Goal: Transaction & Acquisition: Purchase product/service

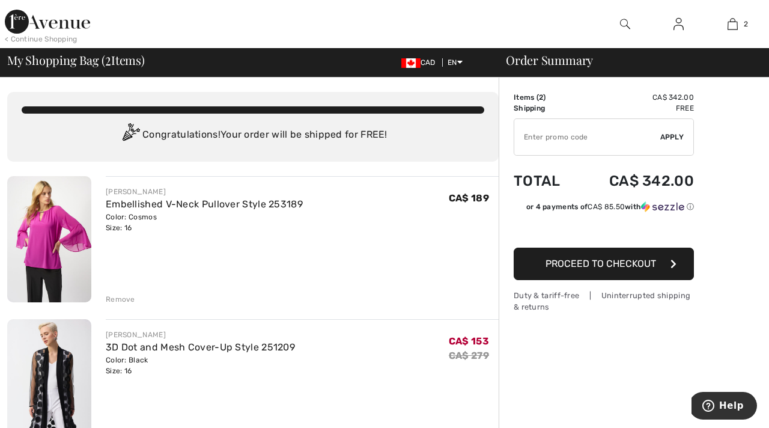
click at [126, 296] on div "Remove" at bounding box center [120, 299] width 29 height 11
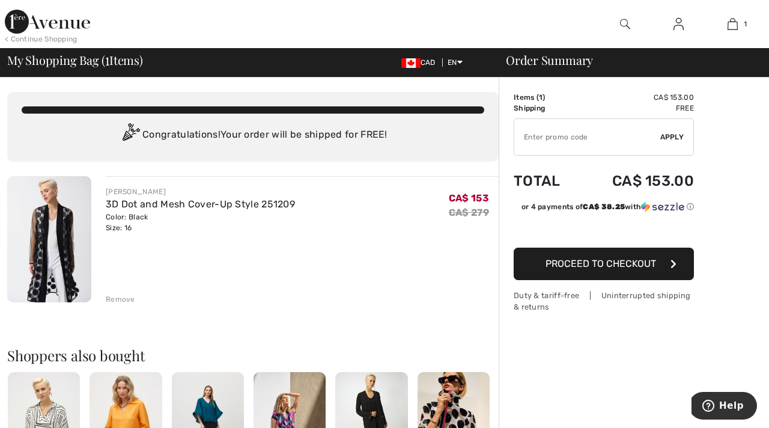
type input "NEW15"
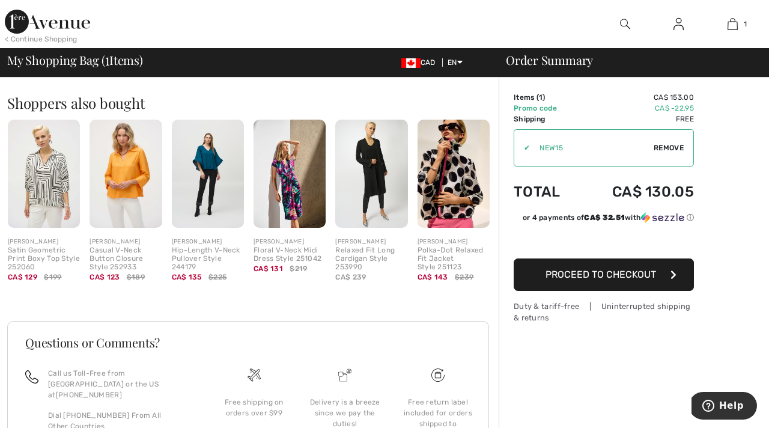
scroll to position [257, 0]
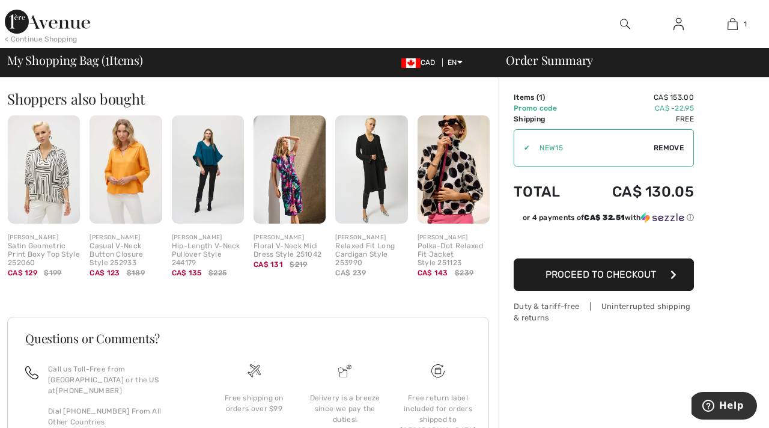
click at [451, 166] on img at bounding box center [454, 169] width 72 height 108
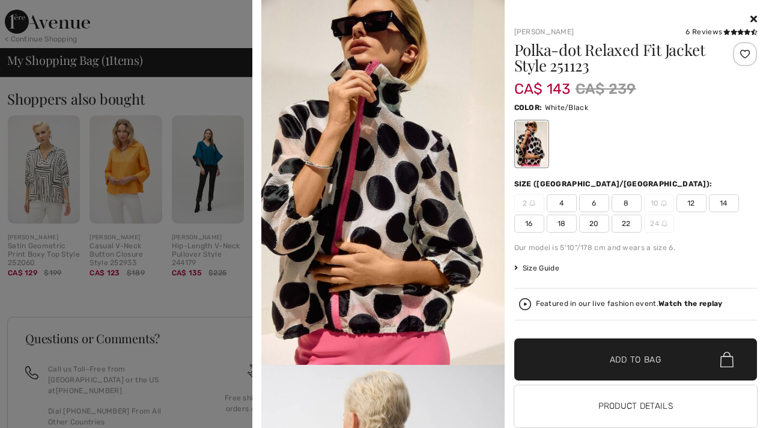
click at [568, 51] on h1 "Polka-dot Relaxed Fit Jacket Style 251123" at bounding box center [615, 57] width 202 height 31
click at [530, 142] on div at bounding box center [531, 143] width 31 height 45
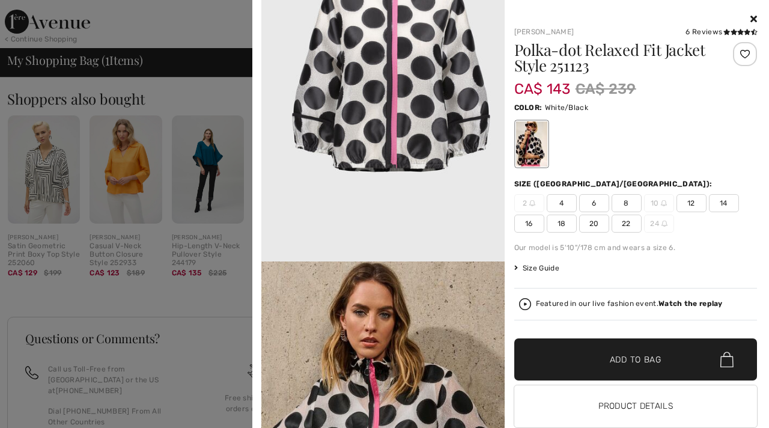
scroll to position [2066, 0]
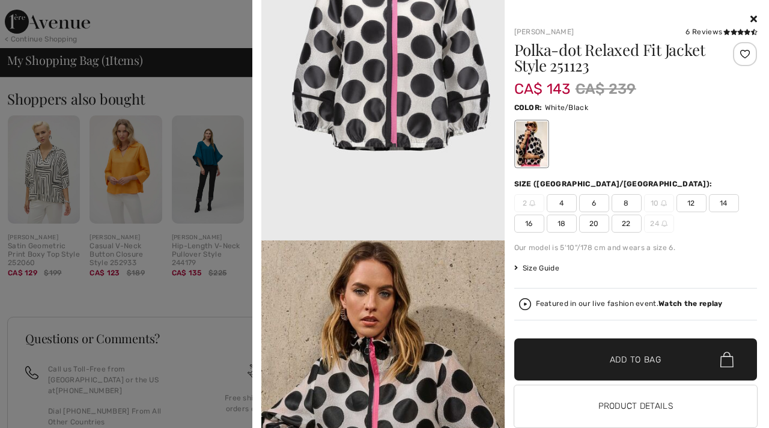
click at [754, 21] on icon at bounding box center [754, 19] width 7 height 10
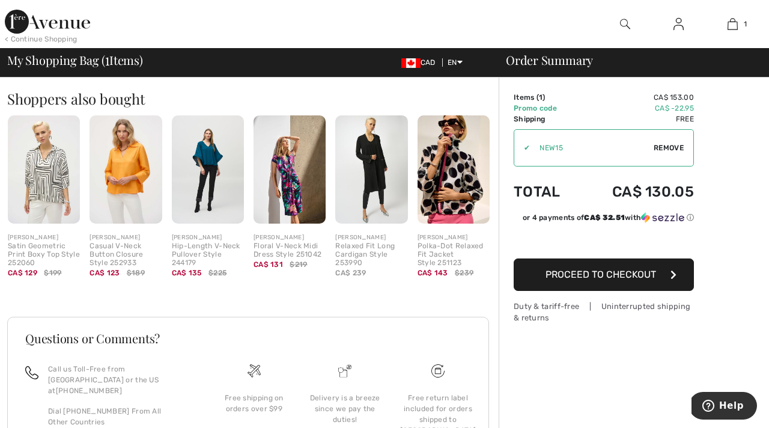
click at [48, 177] on img at bounding box center [44, 169] width 72 height 108
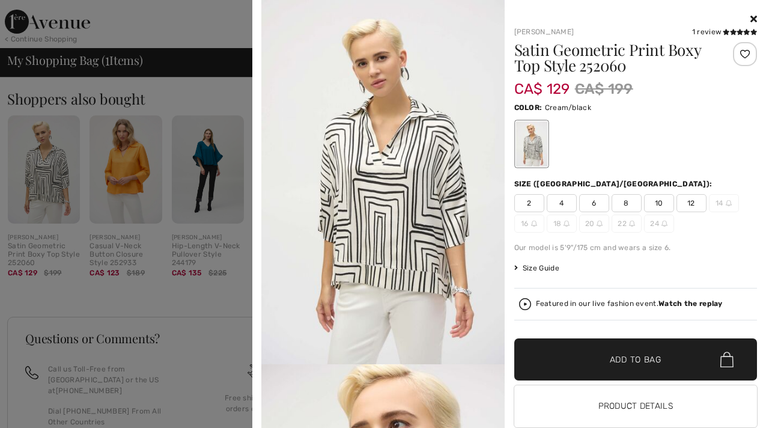
click at [755, 17] on icon at bounding box center [754, 19] width 7 height 10
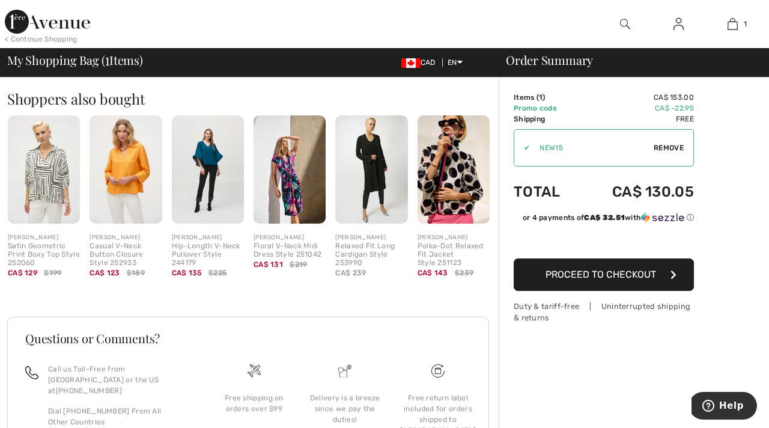
click at [616, 282] on button "Proceed to Checkout" at bounding box center [604, 274] width 180 height 32
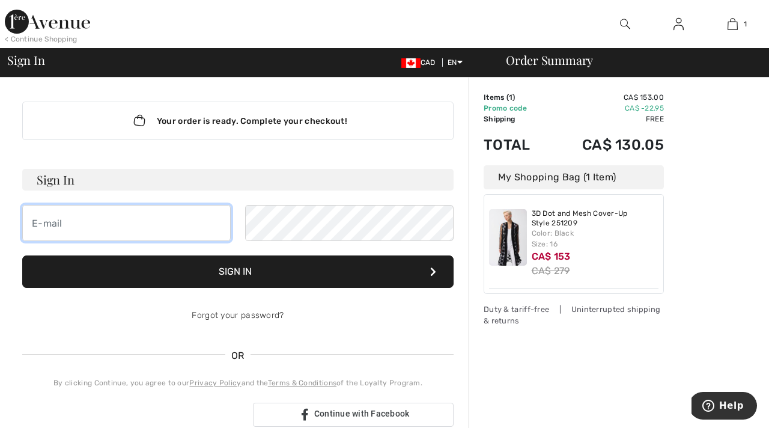
type input "[EMAIL_ADDRESS][DOMAIN_NAME]"
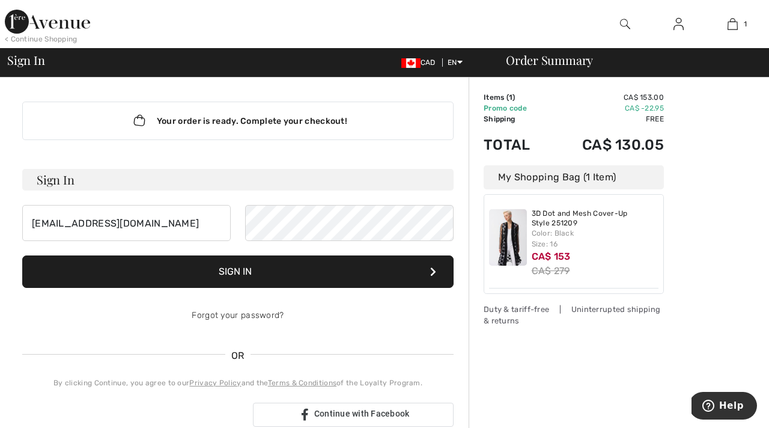
click at [287, 267] on button "Sign In" at bounding box center [237, 271] width 431 height 32
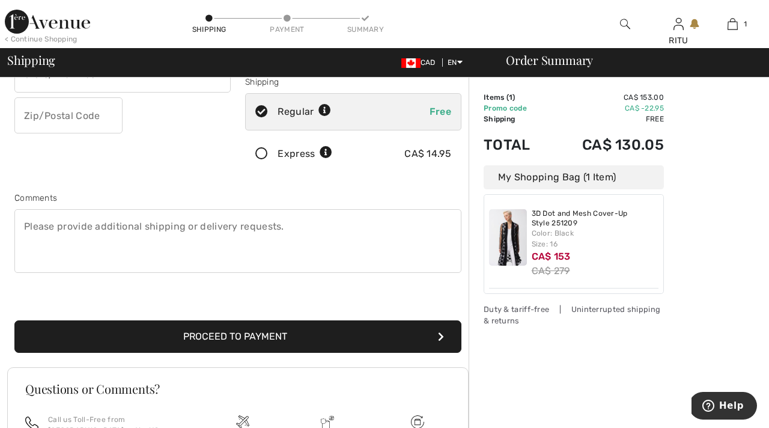
scroll to position [218, 0]
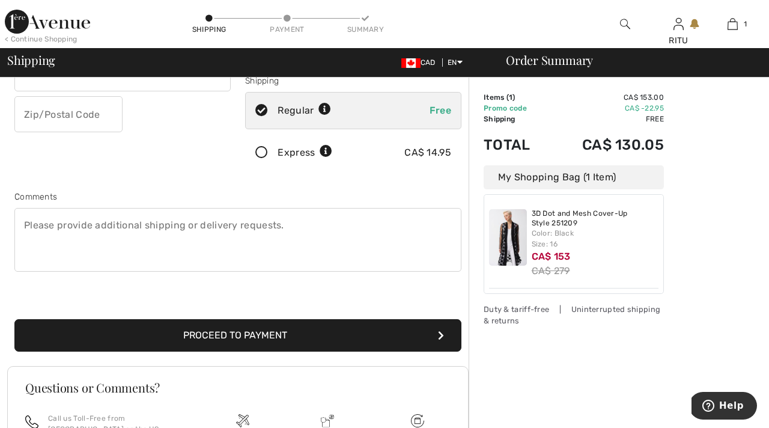
click at [281, 343] on button "Proceed to Payment" at bounding box center [237, 335] width 447 height 32
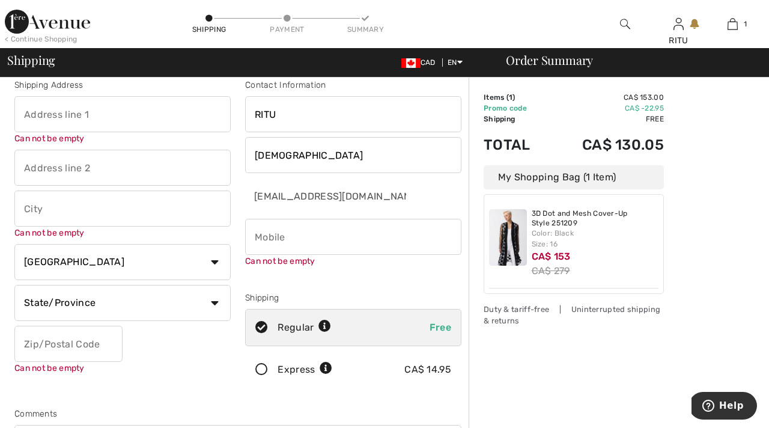
scroll to position [13, 0]
click at [125, 166] on input "text" at bounding box center [122, 168] width 216 height 36
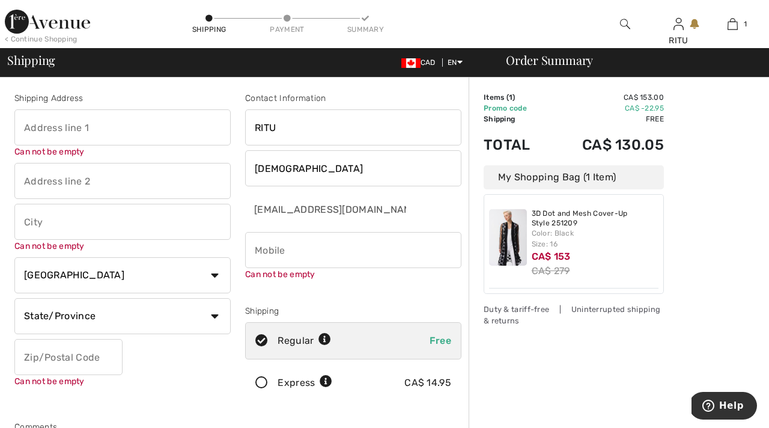
click at [67, 129] on input "text" at bounding box center [122, 127] width 216 height 36
type input "[STREET_ADDRESS]"
type input "Etobicoke"
select select "ON"
type input "M9A 4R7"
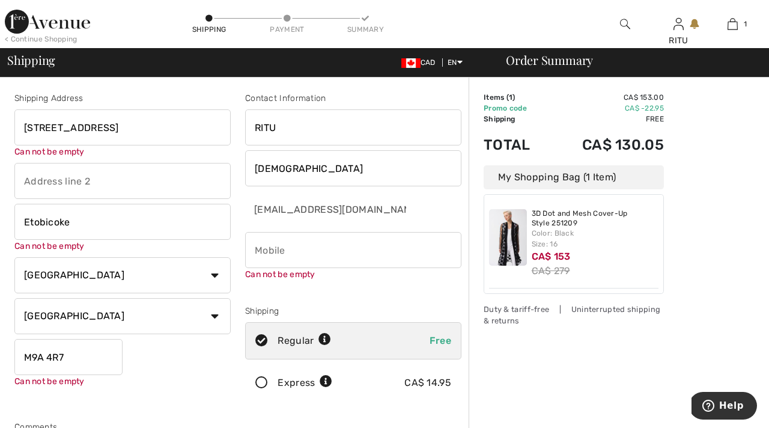
type input "4167237477"
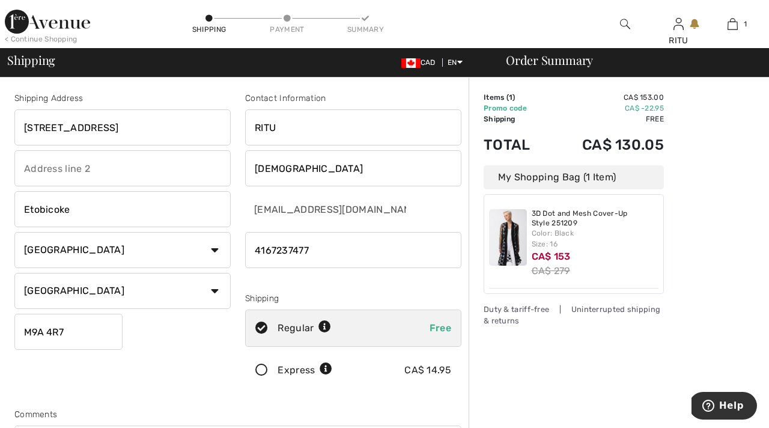
type input "M9A4R7"
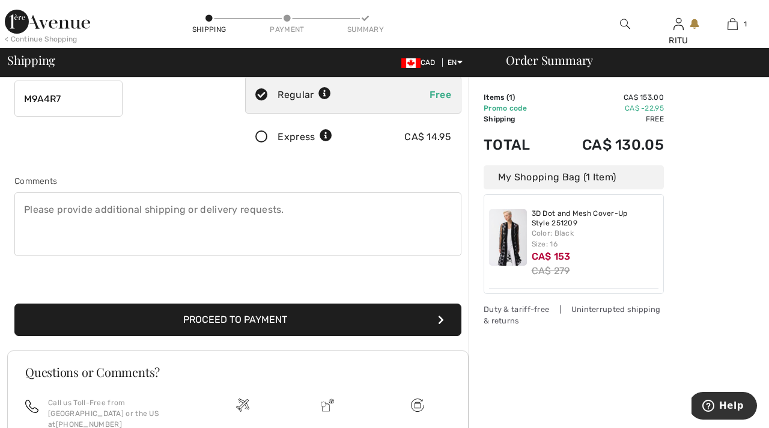
scroll to position [234, 0]
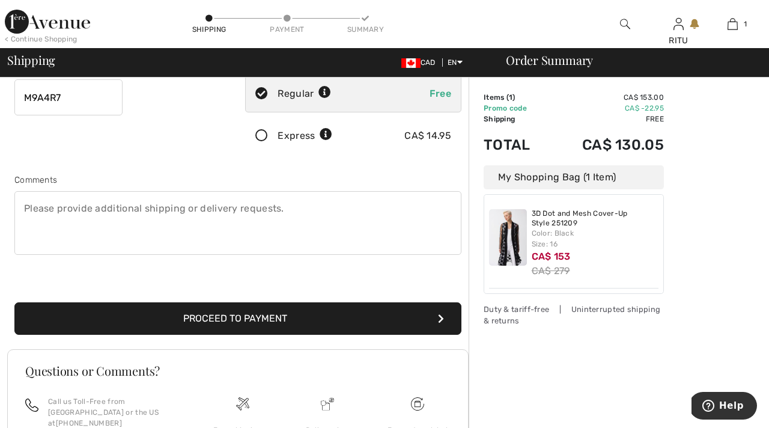
click at [251, 314] on button "Proceed to Payment" at bounding box center [237, 318] width 447 height 32
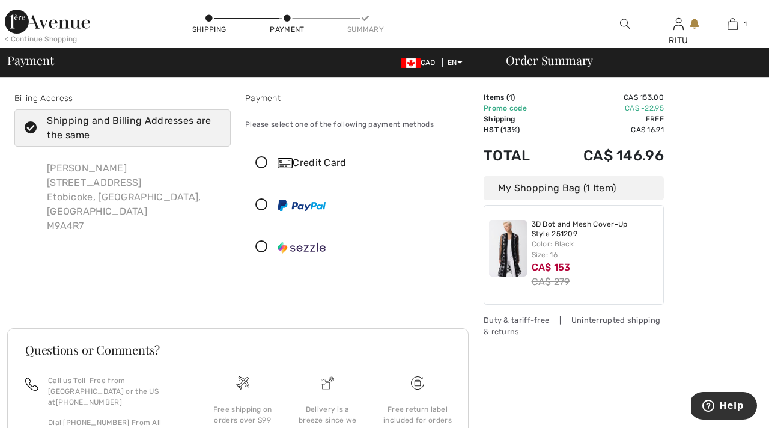
click at [265, 160] on icon at bounding box center [262, 163] width 32 height 13
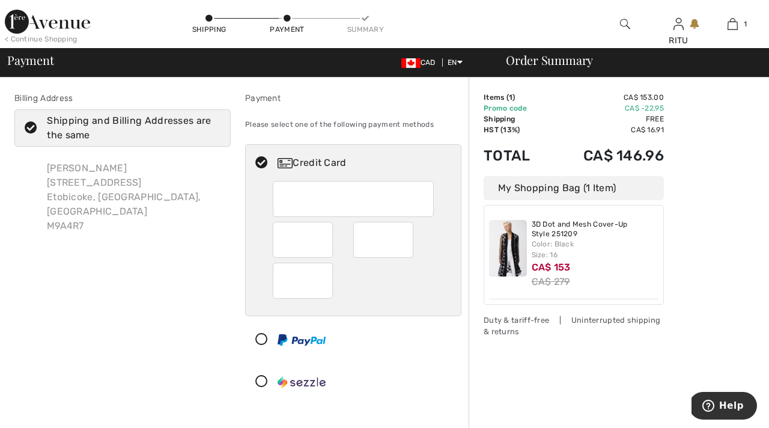
click at [263, 337] on icon at bounding box center [262, 339] width 32 height 13
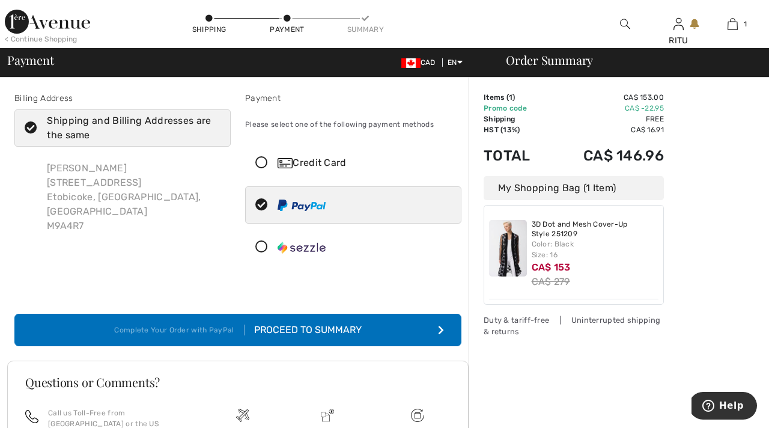
click at [263, 337] on button "Complete Your Order with PayPal Proceed to Summary" at bounding box center [237, 330] width 447 height 32
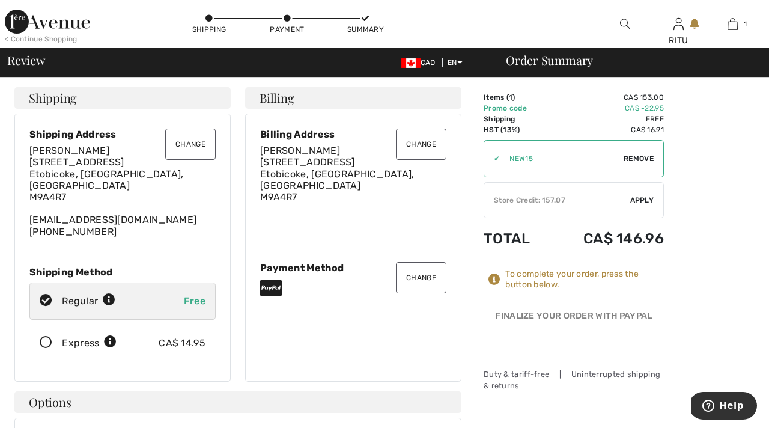
click at [552, 198] on div "Store Credit: 157.07" at bounding box center [557, 200] width 146 height 11
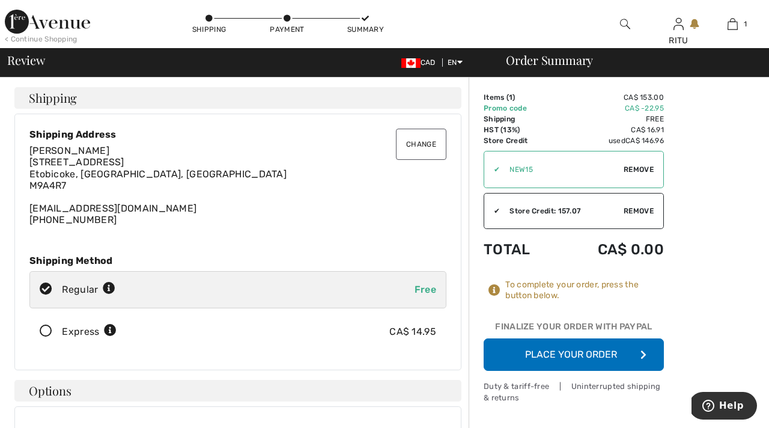
click at [641, 209] on span "Remove" at bounding box center [639, 211] width 30 height 11
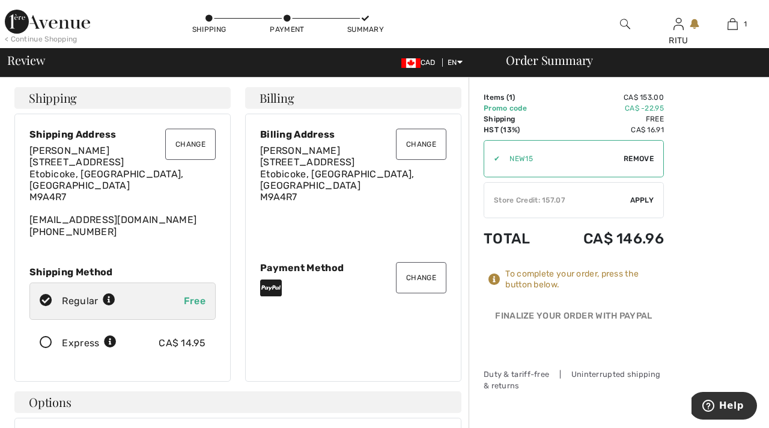
click at [648, 198] on span "Apply" at bounding box center [642, 200] width 24 height 11
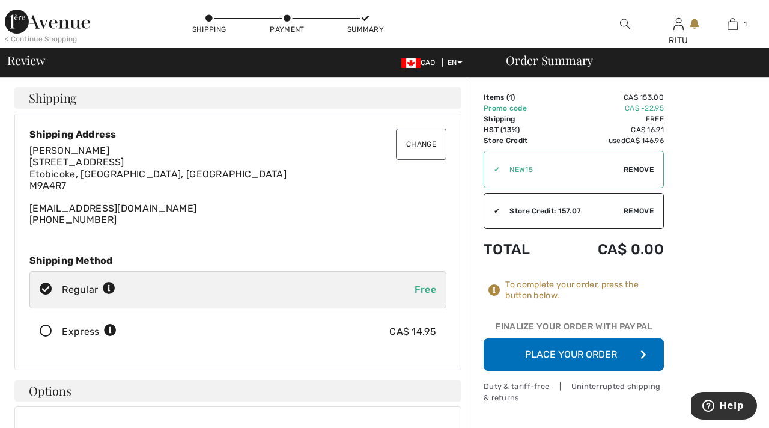
click at [604, 351] on button "Place Your Order" at bounding box center [574, 354] width 180 height 32
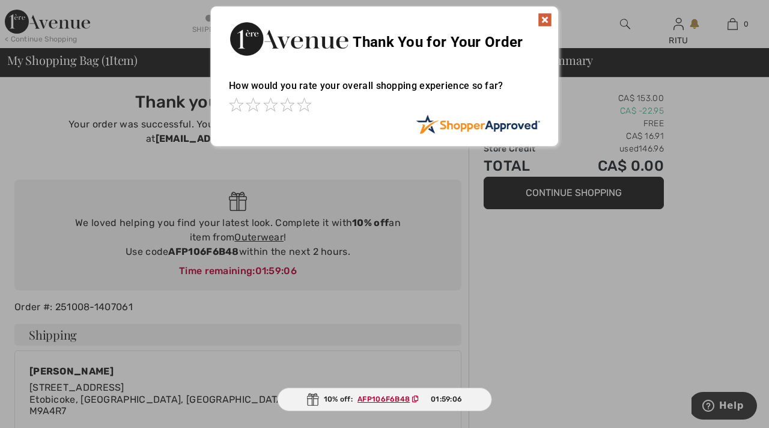
click at [546, 16] on img at bounding box center [545, 20] width 14 height 14
